Goal: Transaction & Acquisition: Subscribe to service/newsletter

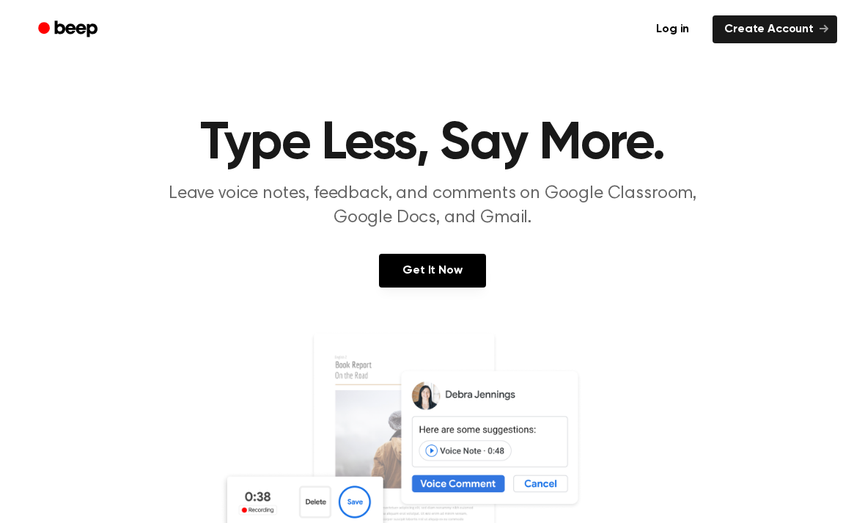
click at [460, 266] on link "Get It Now" at bounding box center [432, 271] width 106 height 34
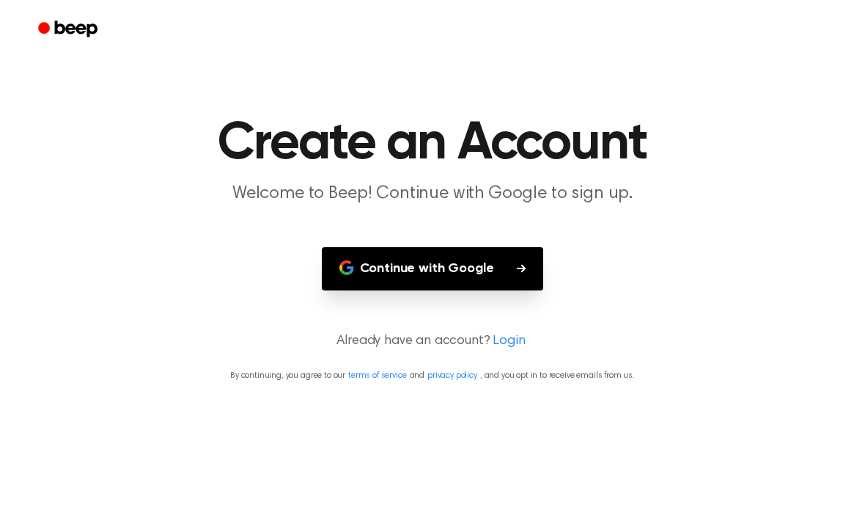
click at [516, 255] on button "Continue with Google" at bounding box center [433, 268] width 222 height 43
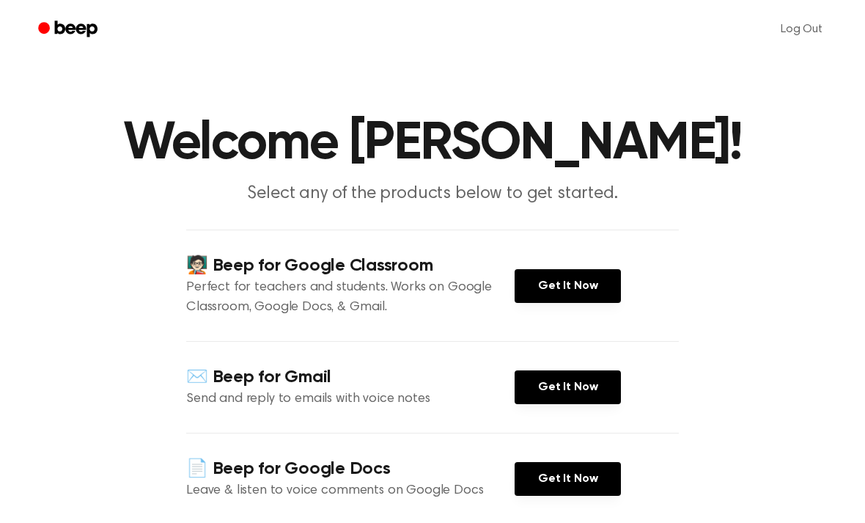
click at [586, 298] on link "Get It Now" at bounding box center [568, 286] width 106 height 34
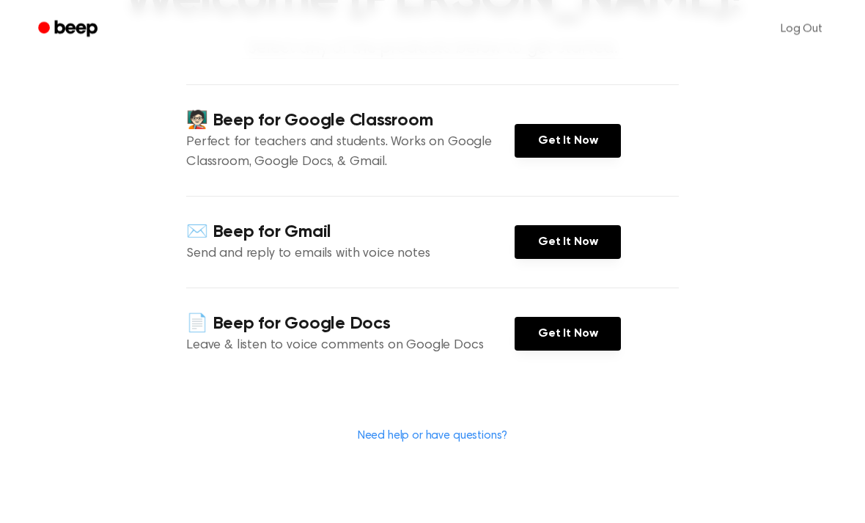
scroll to position [147, 0]
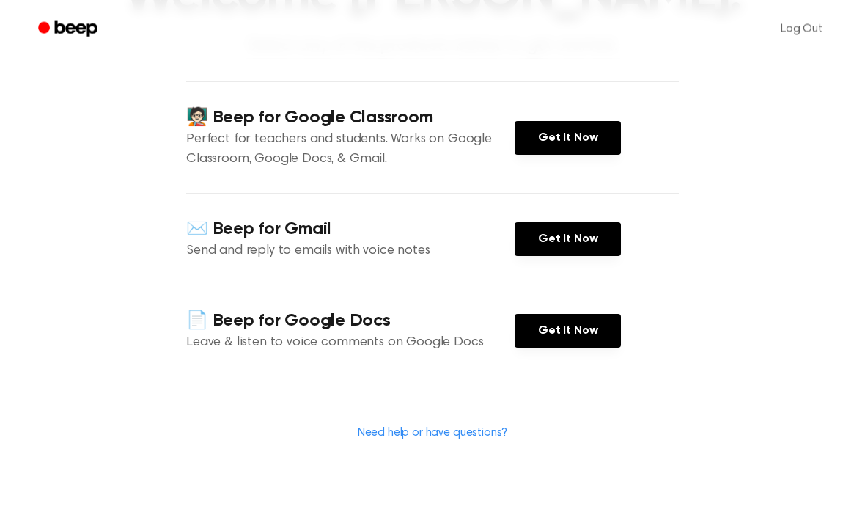
click at [590, 333] on link "Get It Now" at bounding box center [568, 331] width 106 height 34
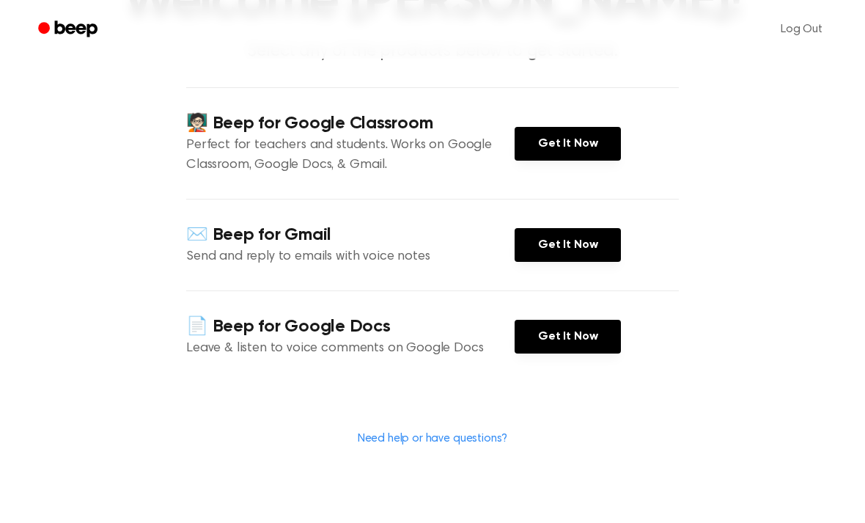
scroll to position [0, 0]
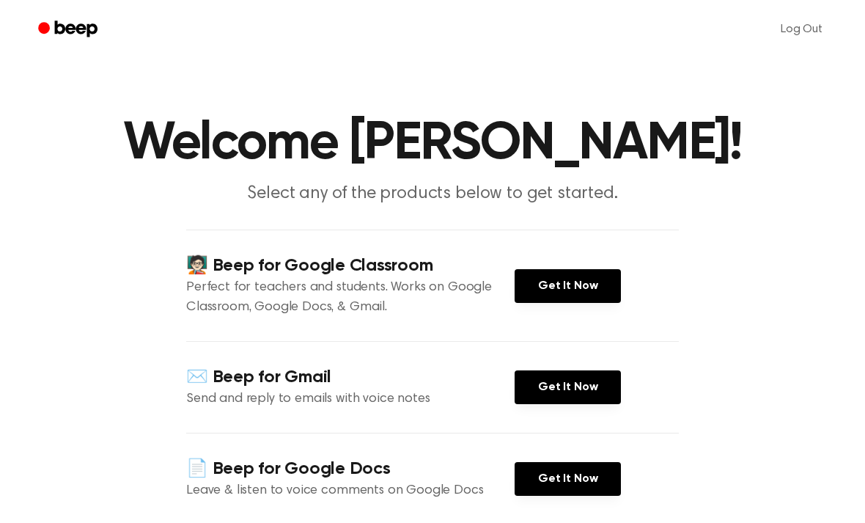
click at [701, 237] on main "Welcome Naomi Suarez Fajardo! Select any of the products below to get started. …" at bounding box center [432, 341] width 865 height 683
click at [584, 284] on link "Get It Now" at bounding box center [568, 286] width 106 height 34
click at [63, 26] on icon "Beep" at bounding box center [76, 29] width 43 height 16
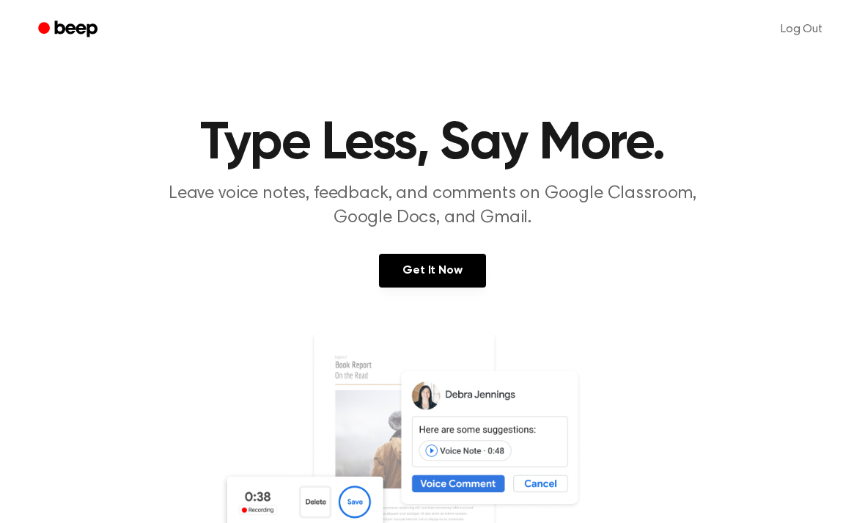
click at [468, 272] on link "Get It Now" at bounding box center [432, 271] width 106 height 34
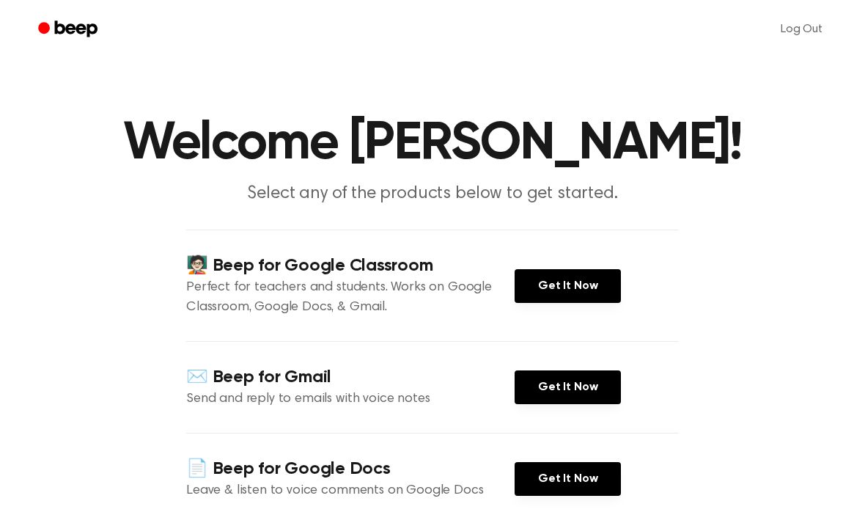
click at [786, 39] on link "Log Out" at bounding box center [801, 29] width 71 height 35
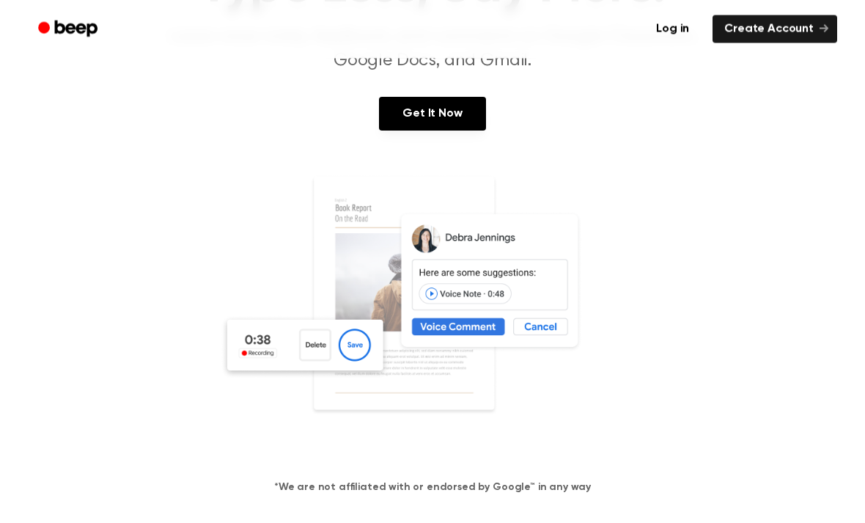
scroll to position [131, 0]
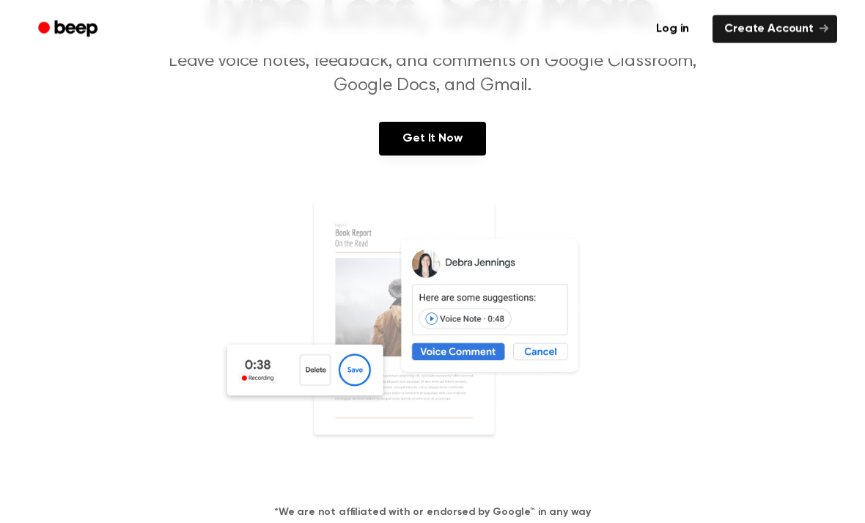
click at [679, 23] on link "Log in" at bounding box center [672, 29] width 62 height 34
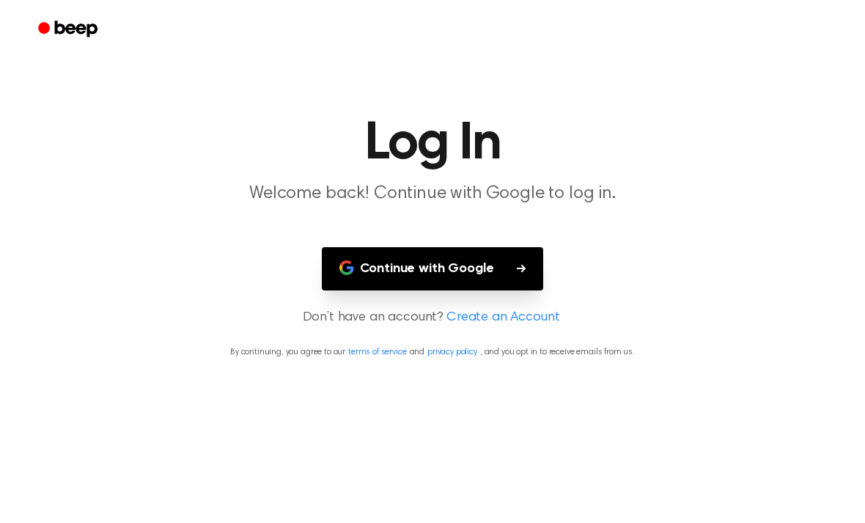
click at [522, 247] on button "Continue with Google" at bounding box center [433, 268] width 222 height 43
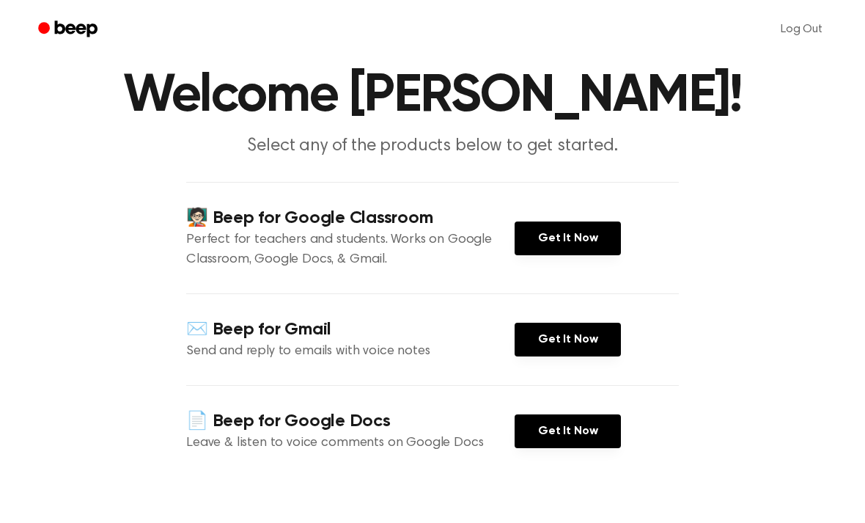
click at [65, 43] on link "Beep" at bounding box center [69, 29] width 83 height 29
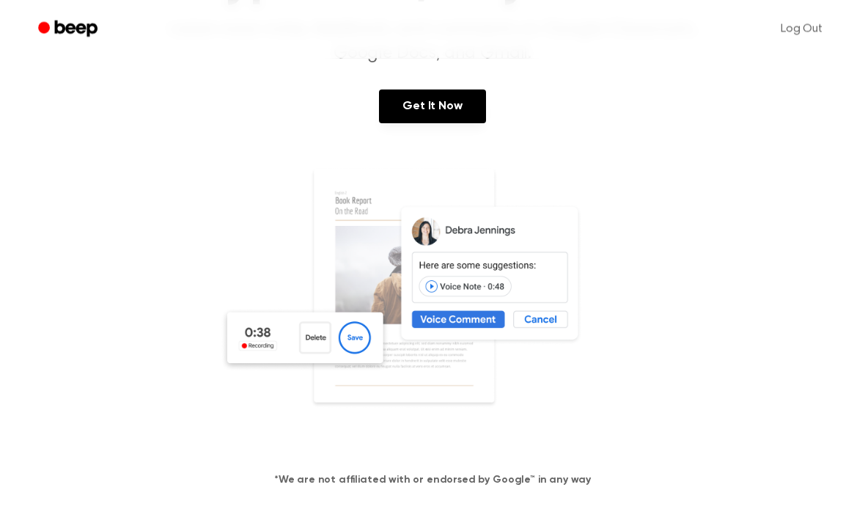
scroll to position [164, 0]
click at [338, 347] on img at bounding box center [432, 307] width 425 height 281
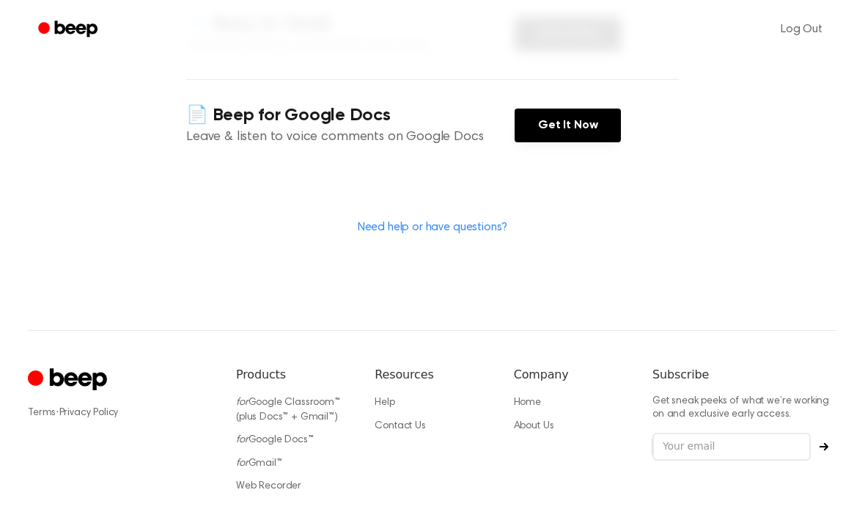
scroll to position [387, 0]
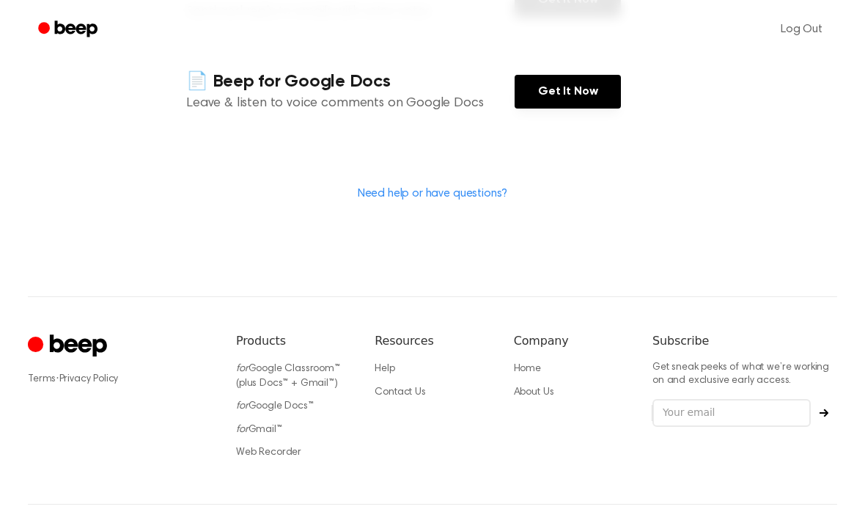
click at [84, 340] on icon "Cruip" at bounding box center [78, 345] width 57 height 22
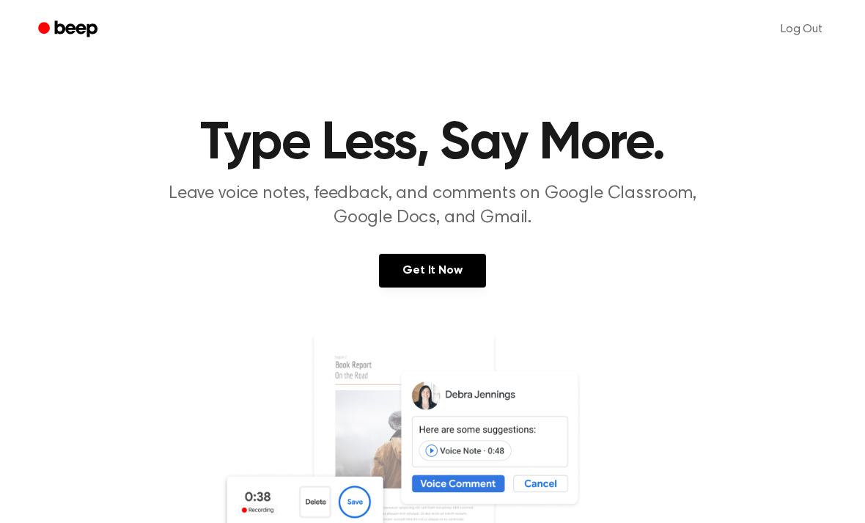
click at [77, 353] on link at bounding box center [433, 471] width 830 height 281
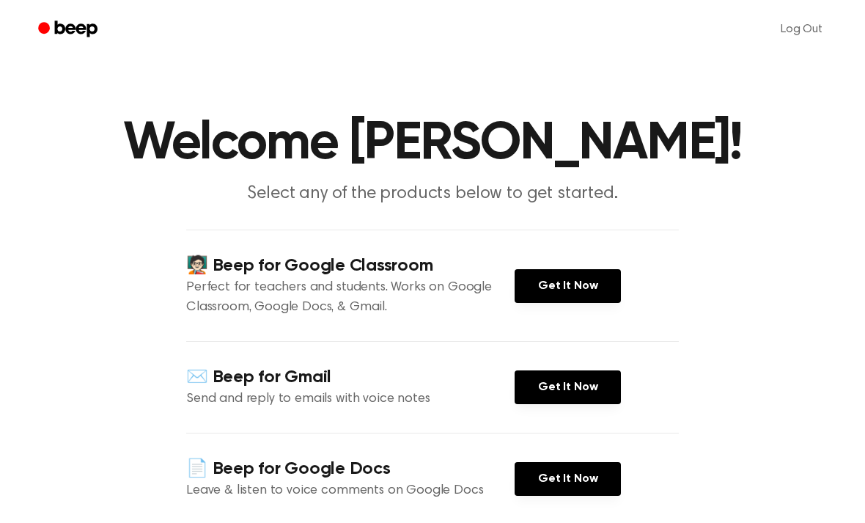
click at [798, 18] on link "Log Out" at bounding box center [801, 29] width 71 height 35
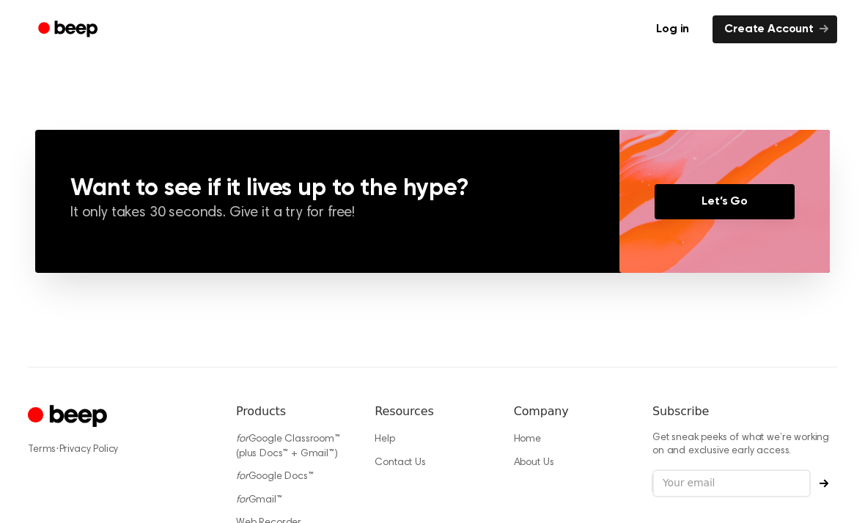
scroll to position [1014, 0]
click at [744, 193] on link "Let’s Go" at bounding box center [725, 202] width 140 height 35
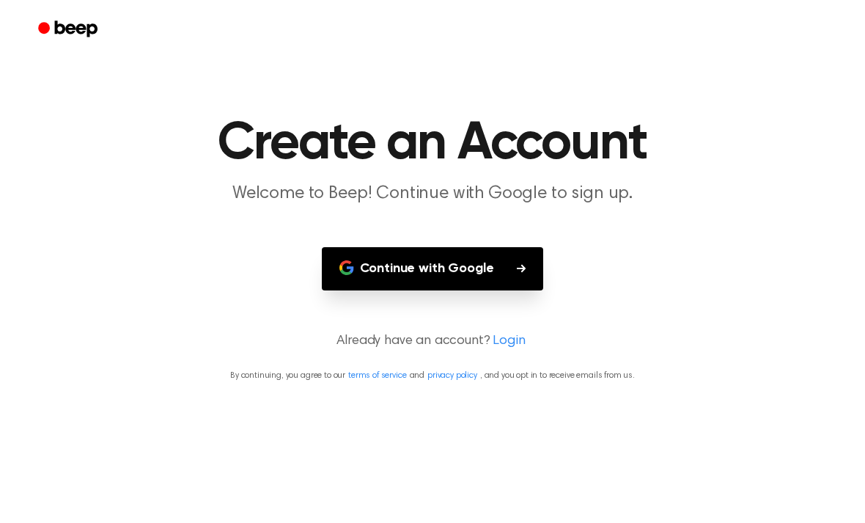
click at [789, 74] on main "Create an Account Welcome to Beep! Continue with Google to sign up. Continue wi…" at bounding box center [432, 261] width 865 height 523
click at [507, 274] on button "Continue with Google" at bounding box center [433, 268] width 222 height 43
